Goal: Task Accomplishment & Management: Manage account settings

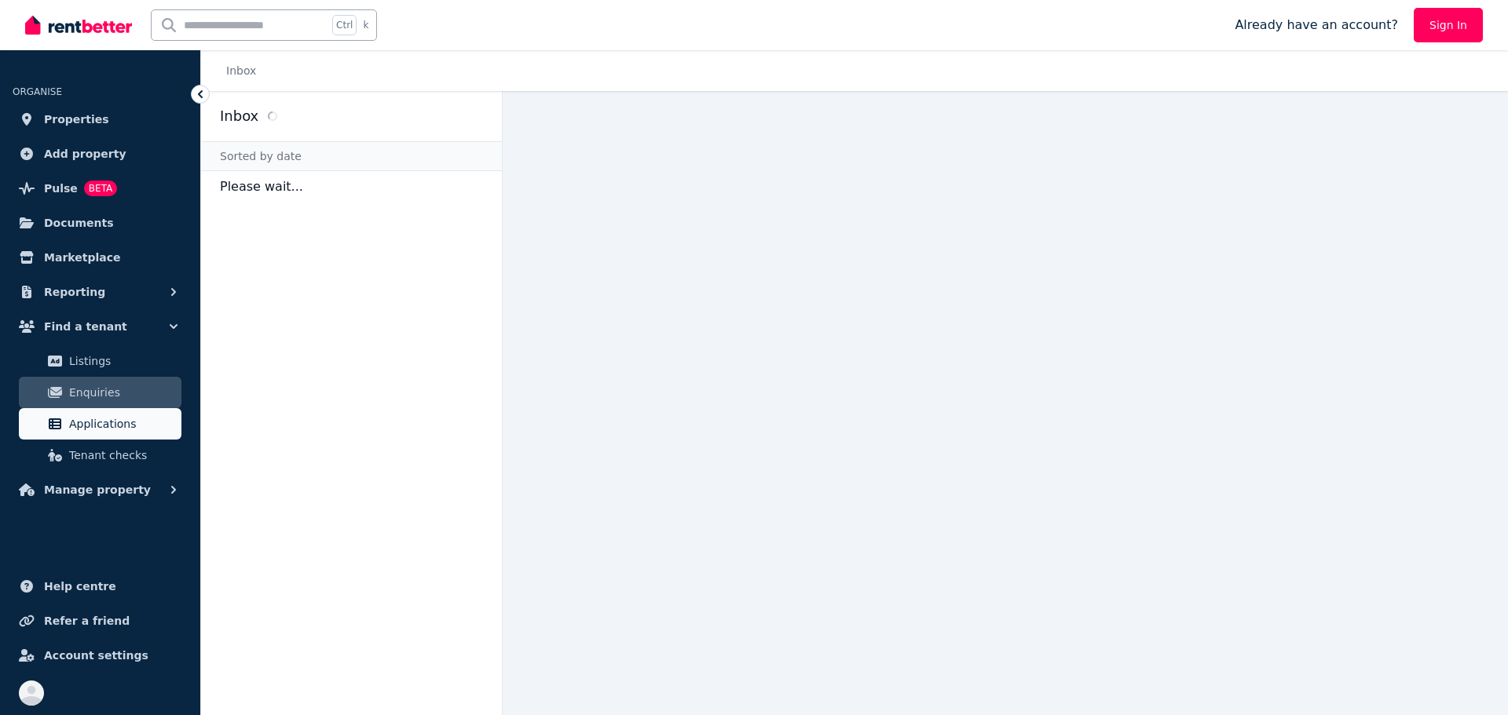
click at [93, 432] on span "Applications" at bounding box center [122, 424] width 106 height 19
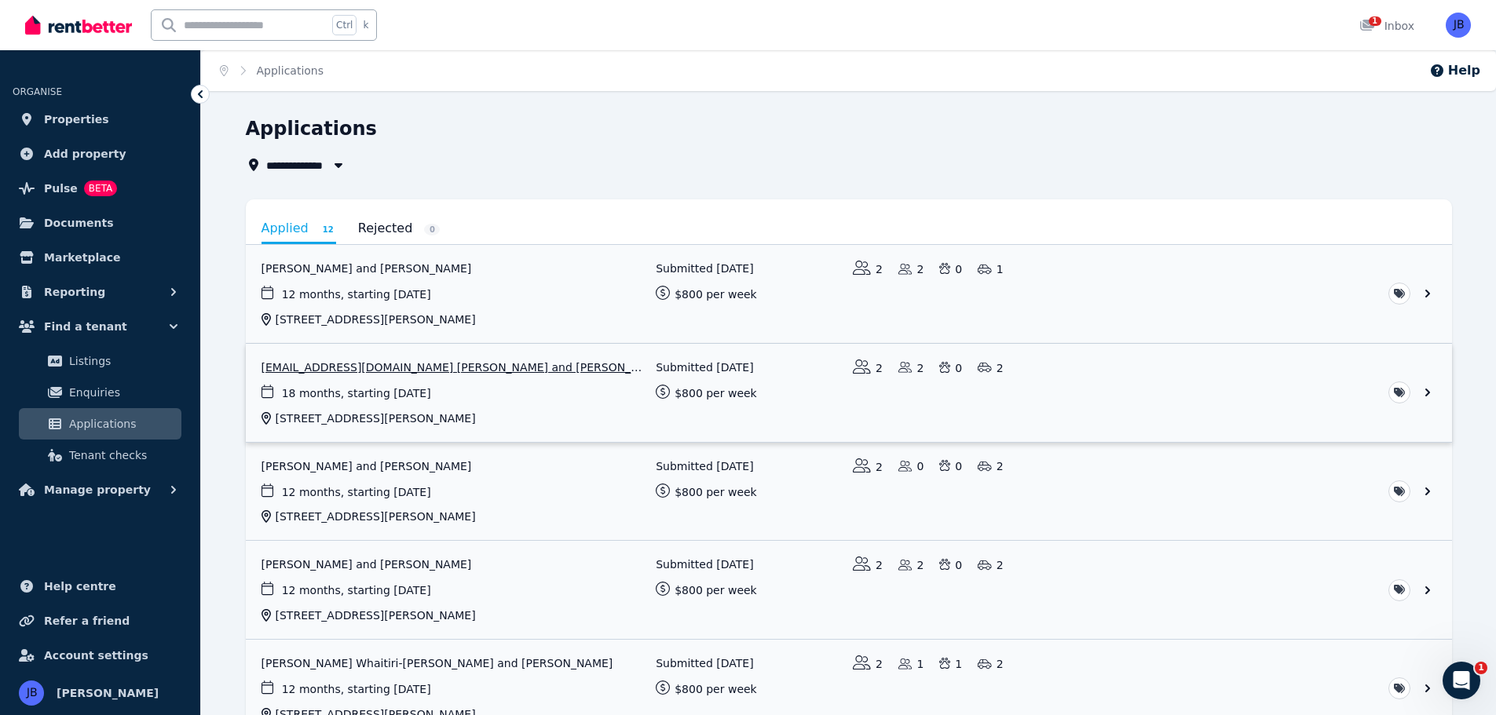
click at [401, 360] on link "View application: Kaylchev22@gmail.com Chevin and Patrick James Clough" at bounding box center [849, 393] width 1206 height 98
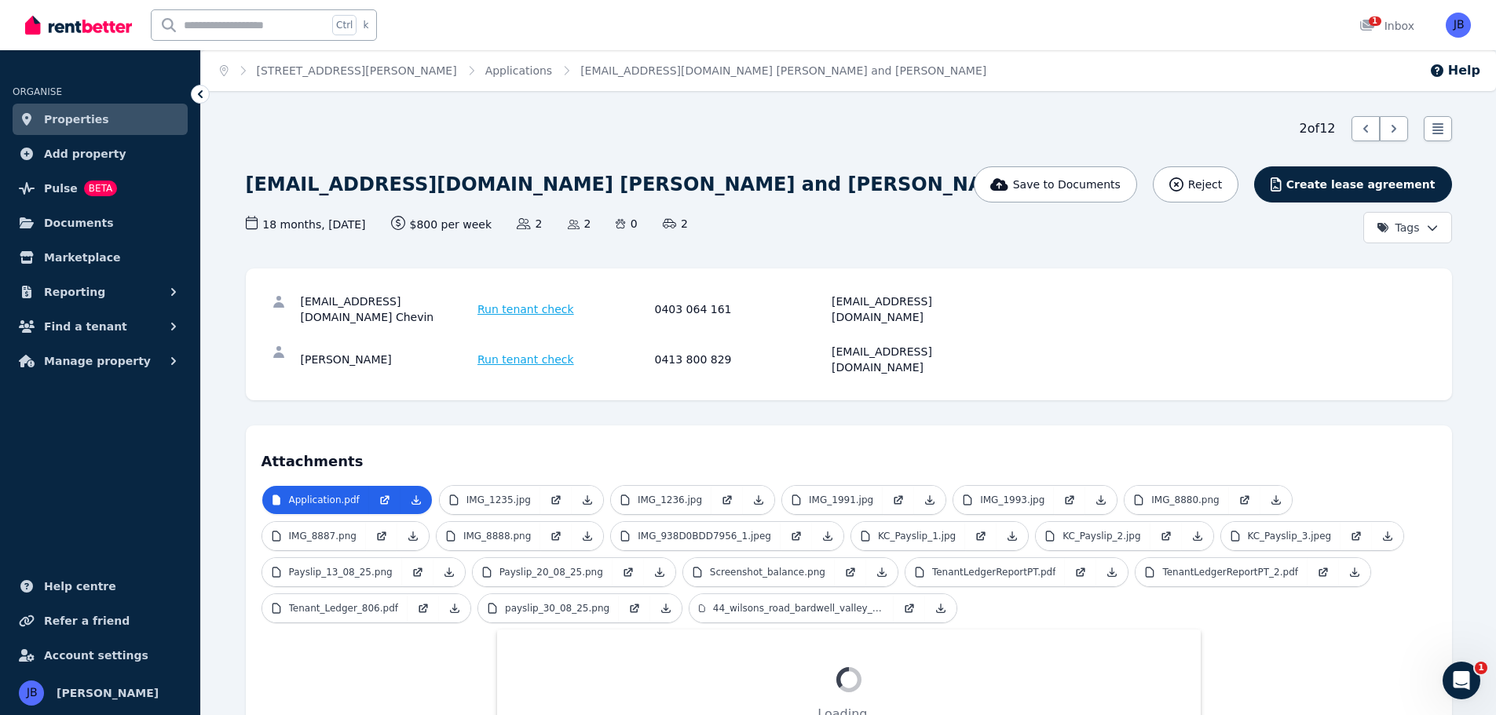
click at [1344, 630] on div "Application.pdf IMG_1235.jpg IMG_1236.jpg IMG_1991.jpg IMG_1993.jpg IMG_8880.pn…" at bounding box center [848, 637] width 1175 height 305
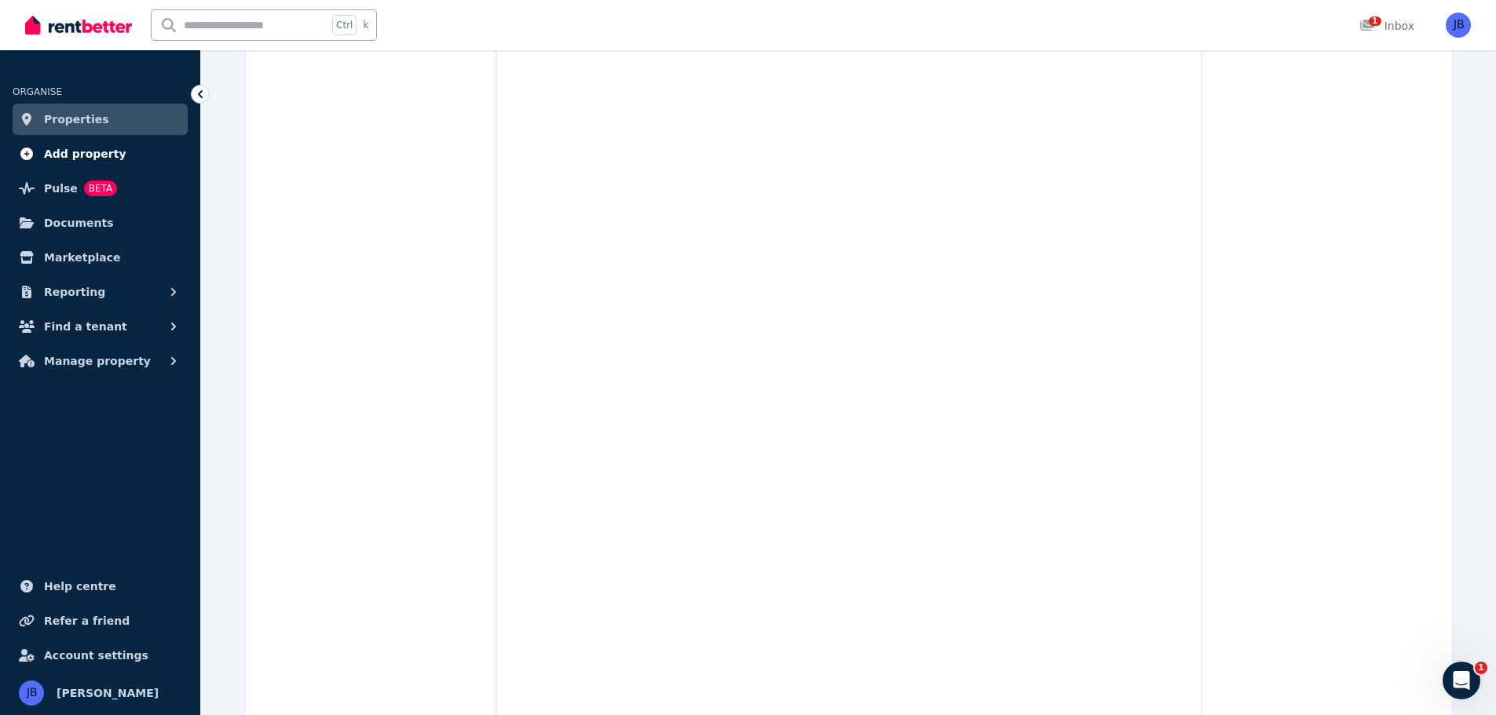
scroll to position [623, 0]
click at [85, 331] on span "Find a tenant" at bounding box center [85, 326] width 83 height 19
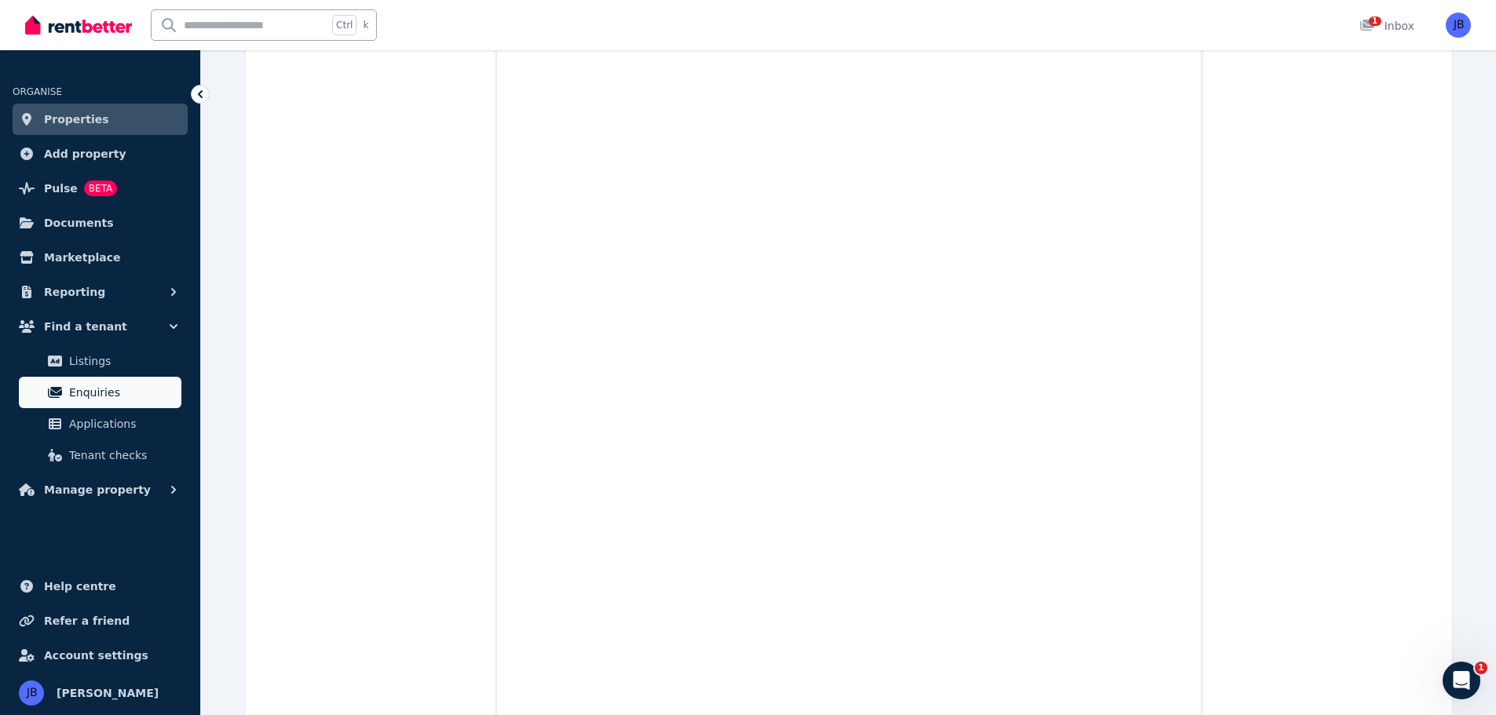
click at [81, 384] on span "Enquiries" at bounding box center [122, 392] width 106 height 19
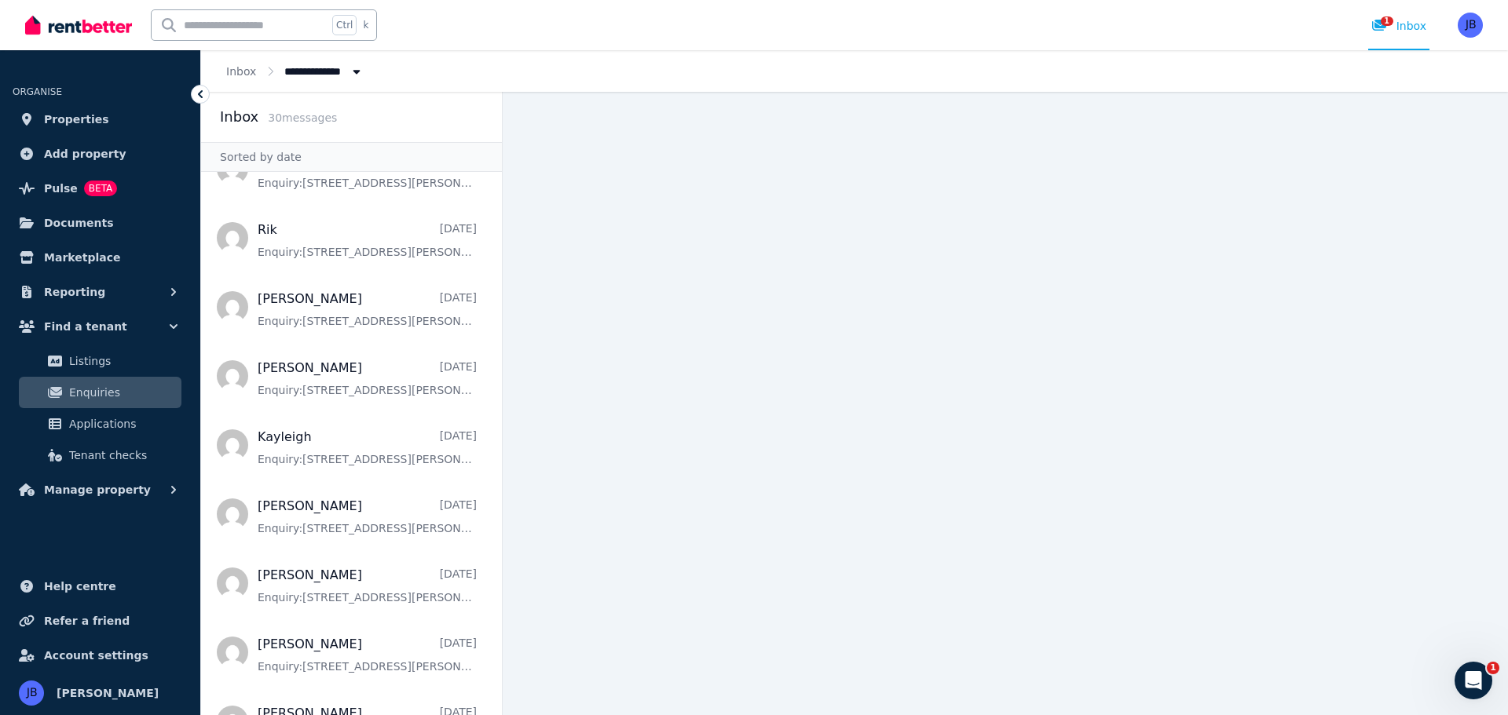
scroll to position [331, 0]
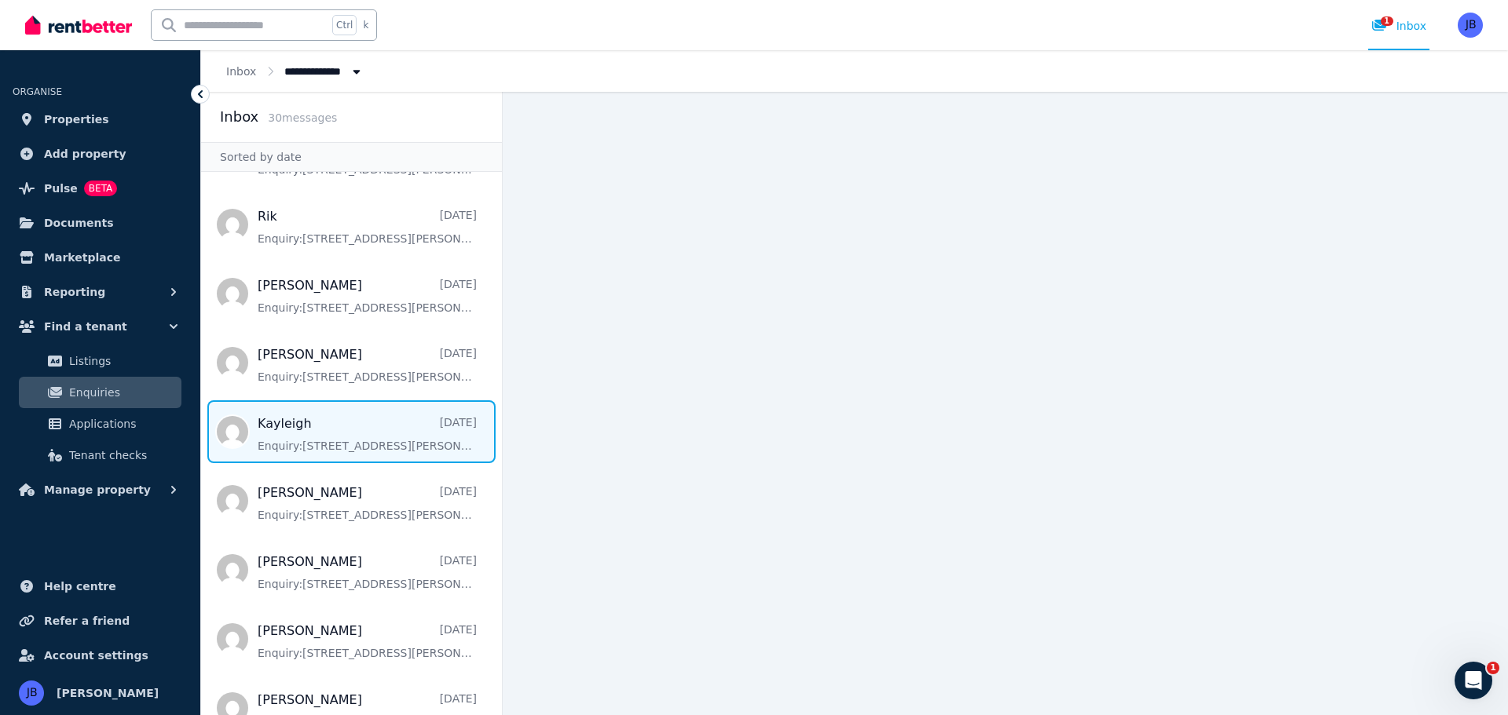
click at [266, 443] on span "Message list" at bounding box center [351, 431] width 301 height 63
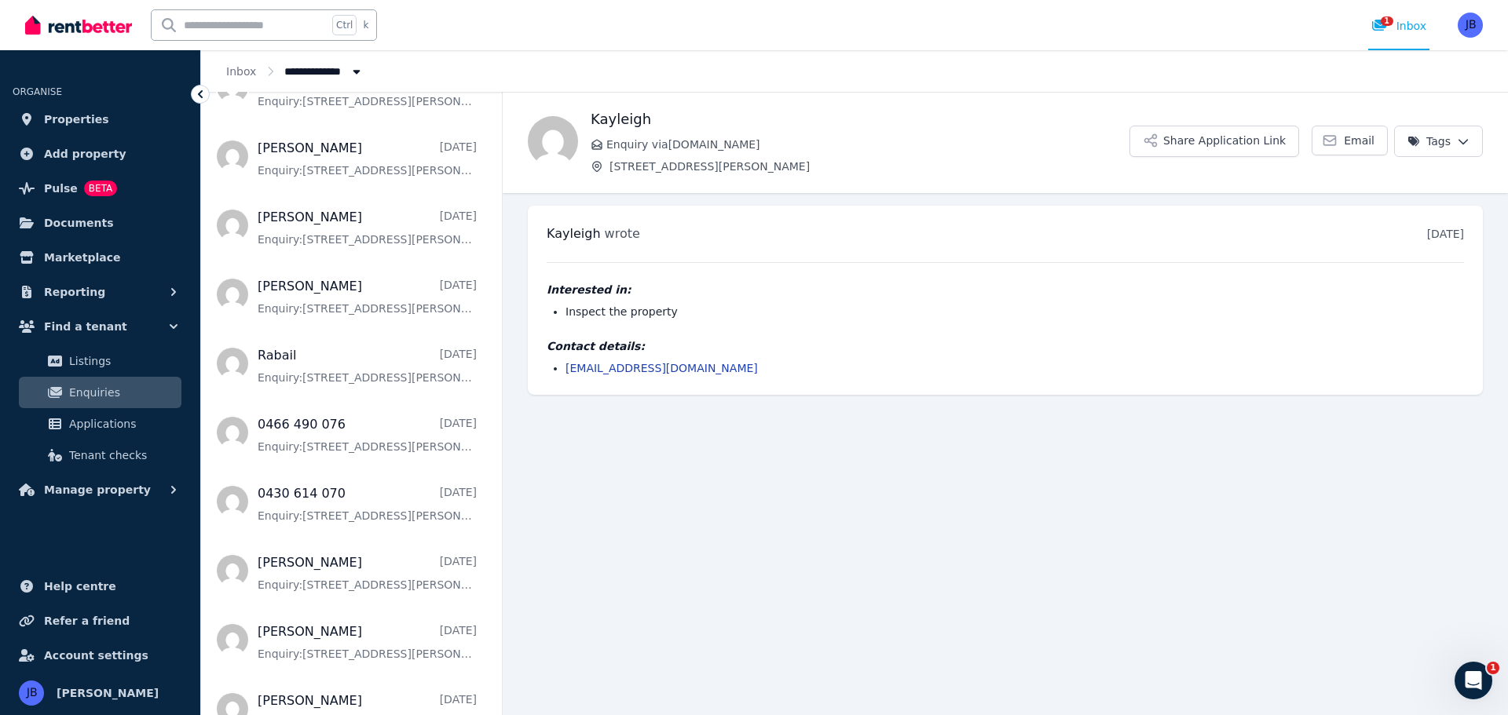
scroll to position [799, 0]
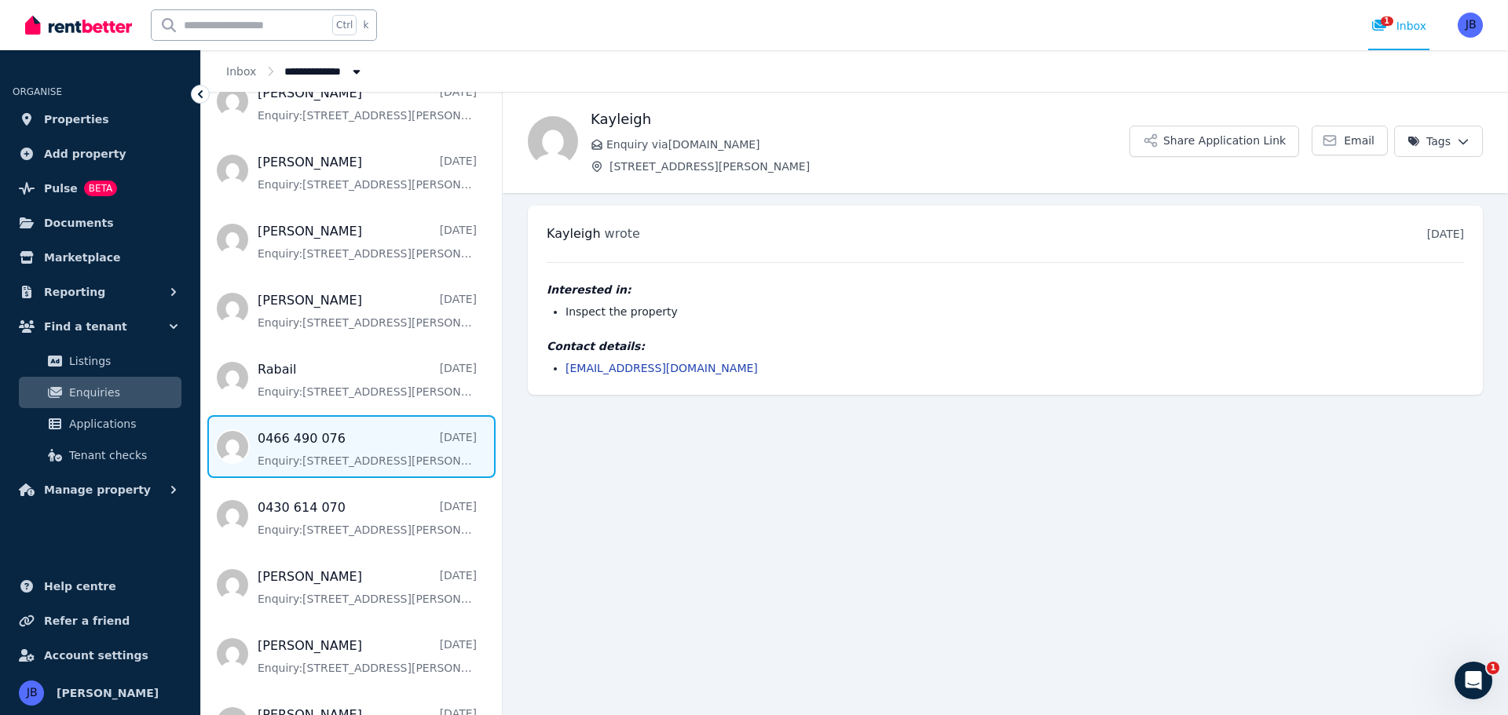
click at [343, 449] on span "Message list" at bounding box center [351, 446] width 301 height 63
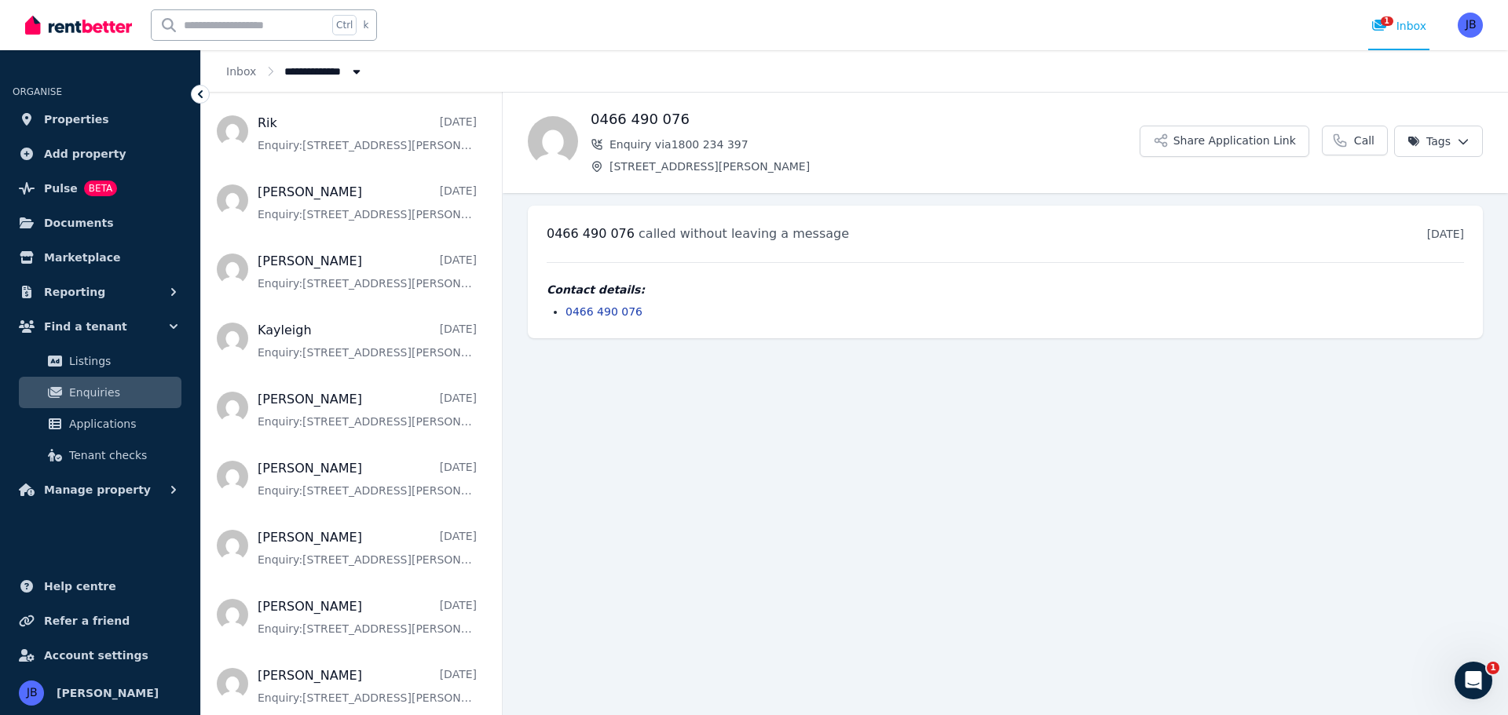
scroll to position [412, 0]
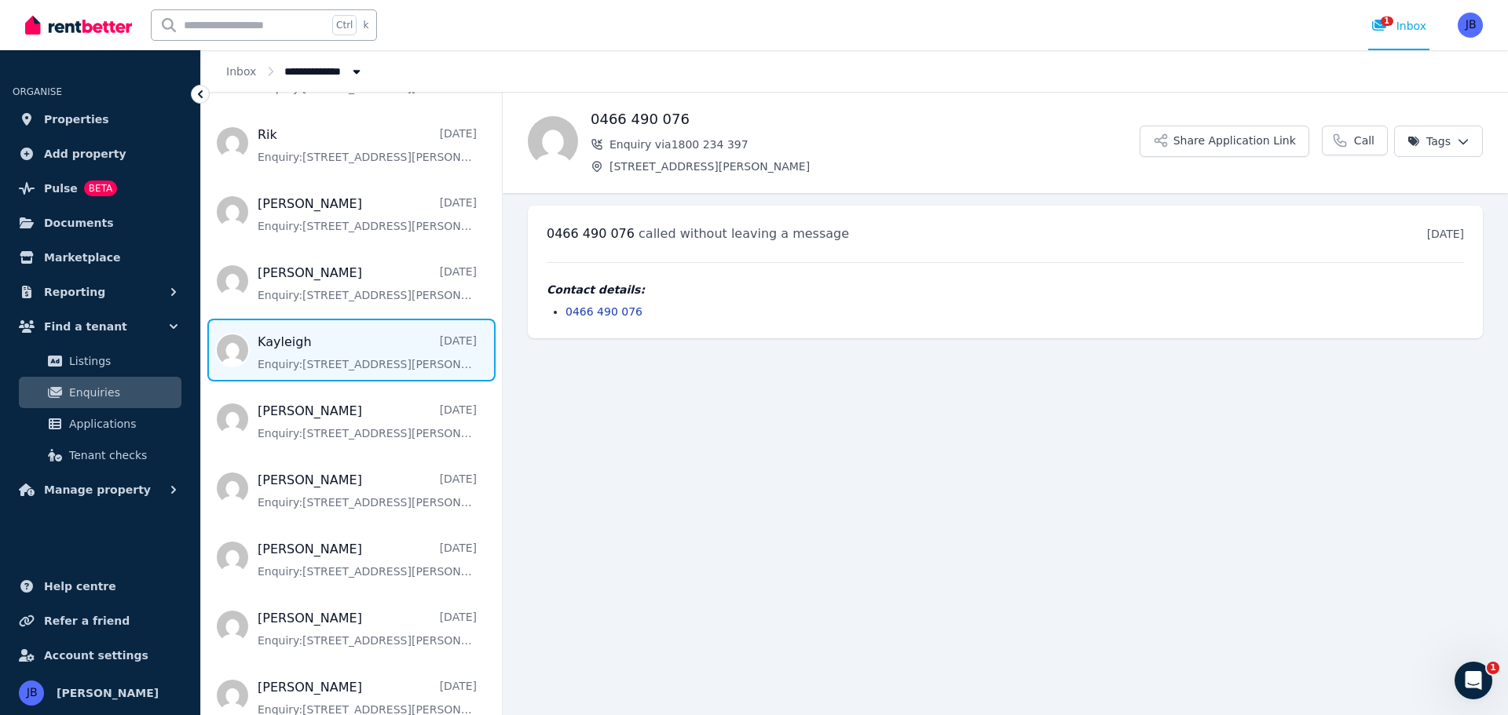
click at [328, 363] on span "Message list" at bounding box center [351, 350] width 301 height 63
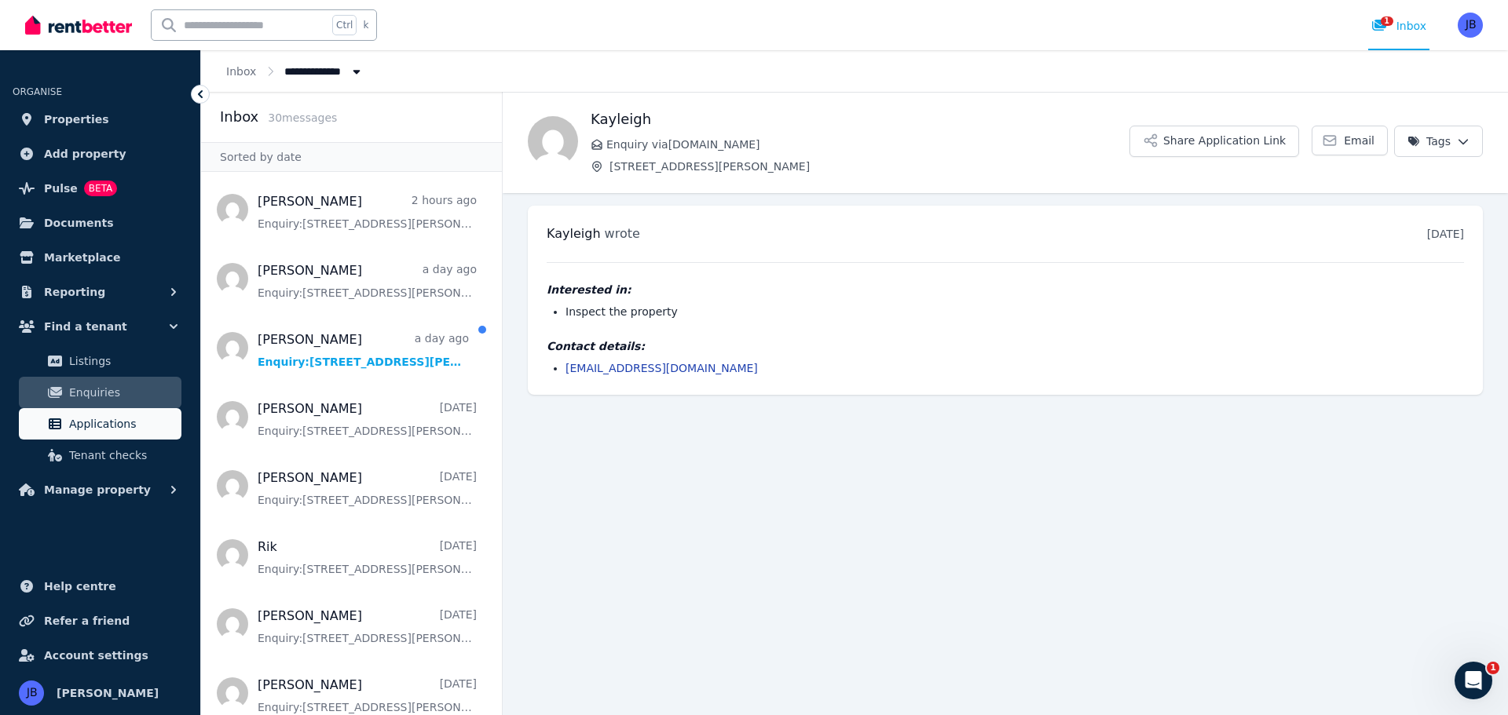
click at [79, 426] on span "Applications" at bounding box center [122, 424] width 106 height 19
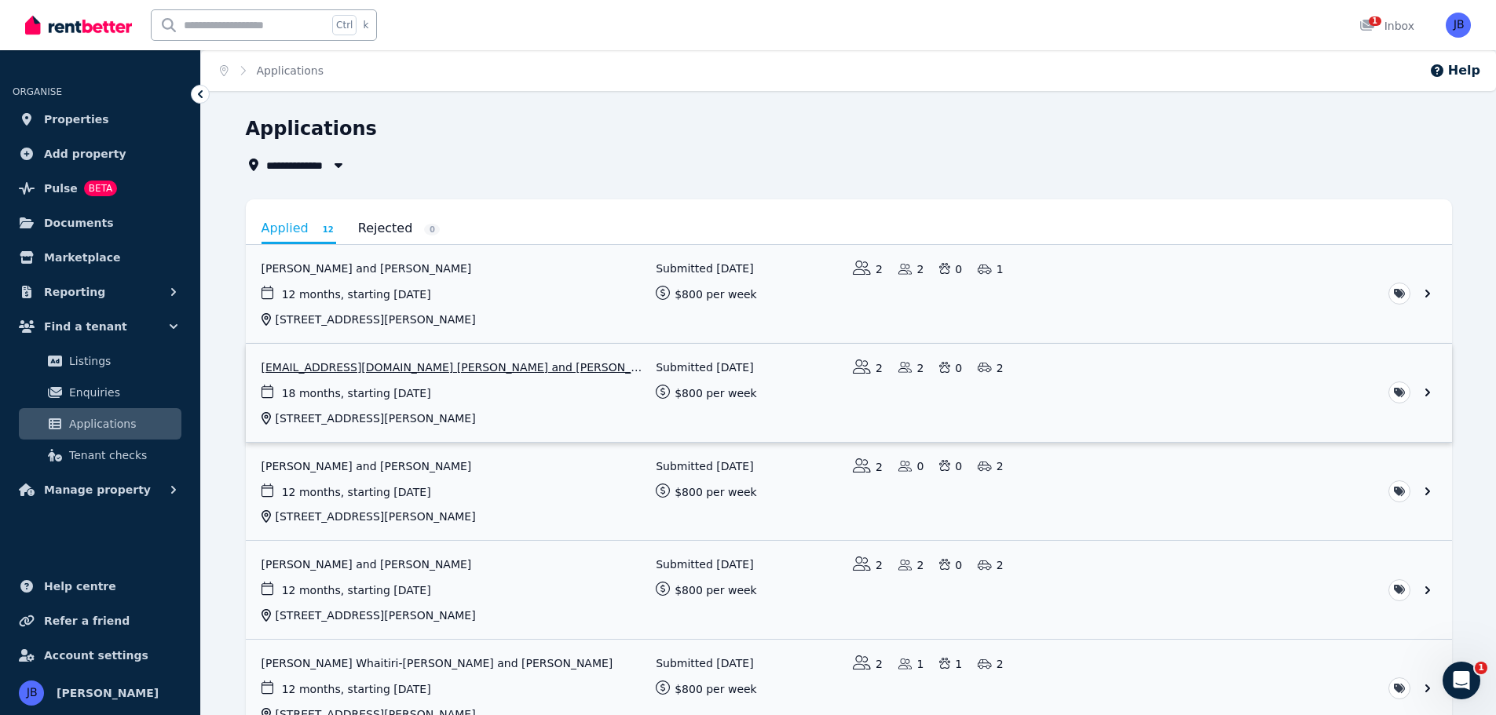
click at [309, 367] on link "View application: Kaylchev22@gmail.com Chevin and Patrick James Clough" at bounding box center [849, 393] width 1206 height 98
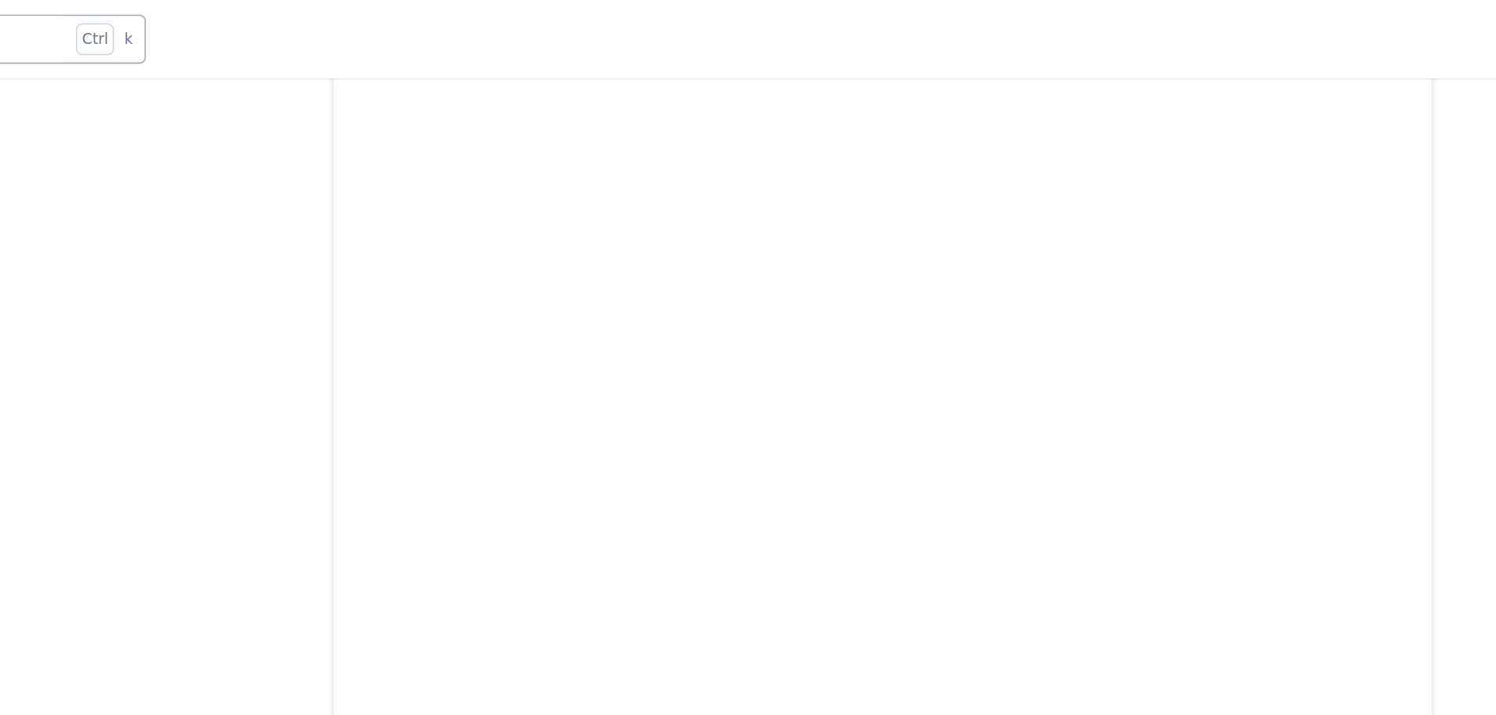
scroll to position [1332, 0]
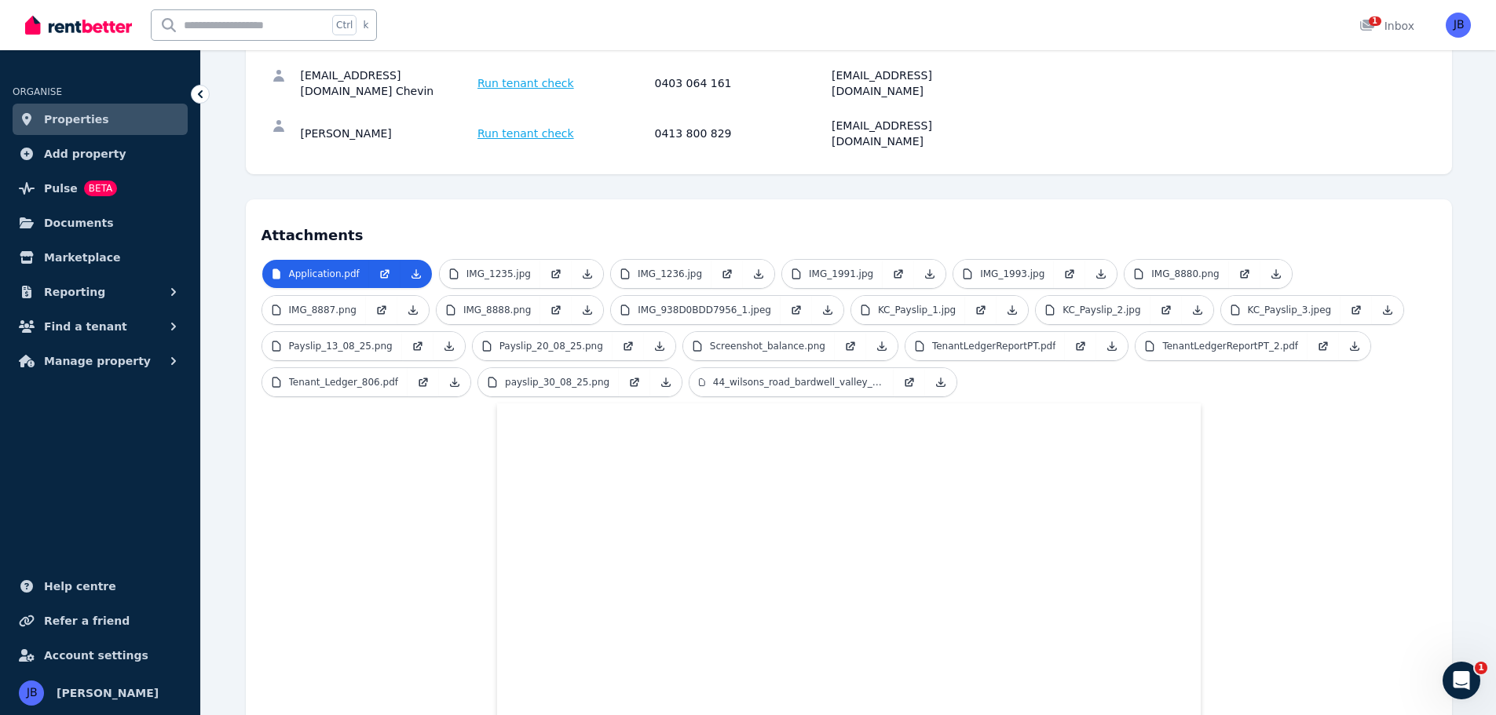
scroll to position [0, 0]
